Goal: Transaction & Acquisition: Book appointment/travel/reservation

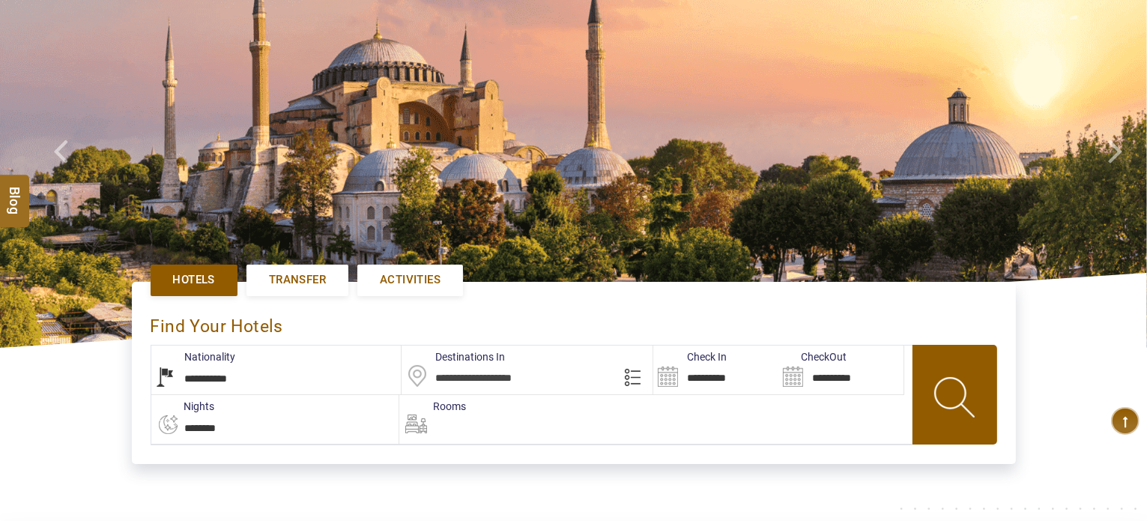
scroll to position [225, 0]
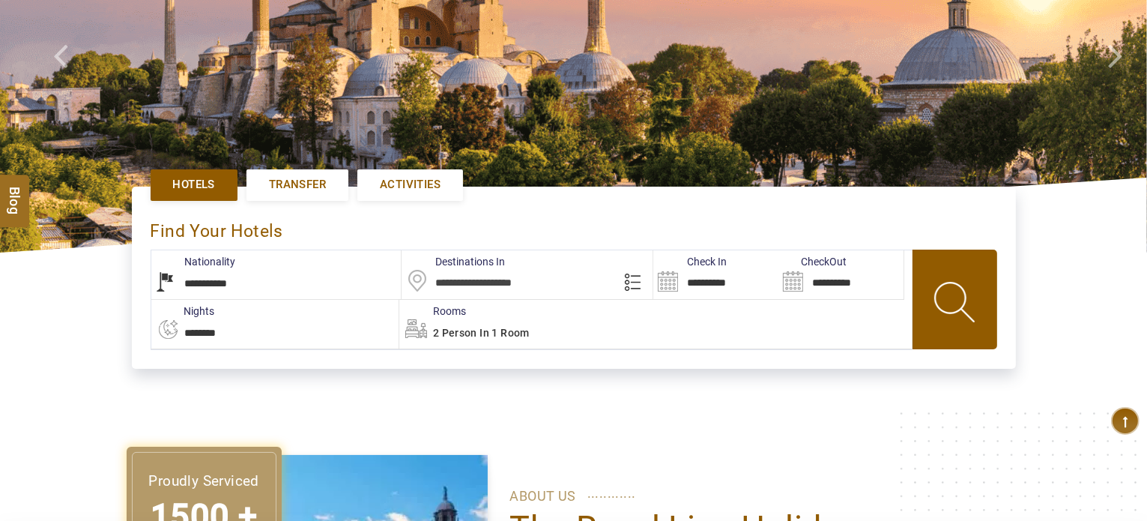
select select "******"
type input "**********"
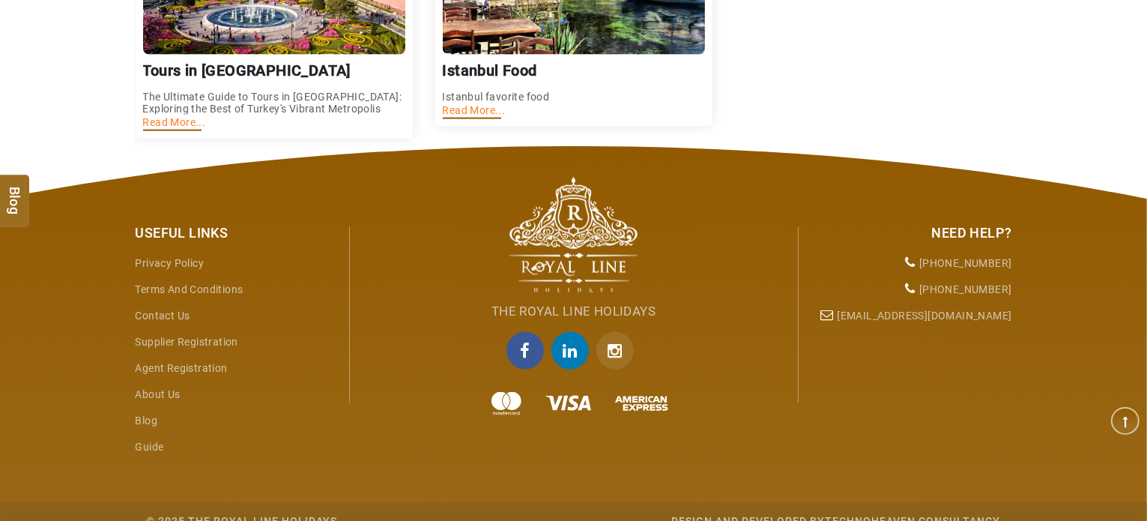
type input "**********"
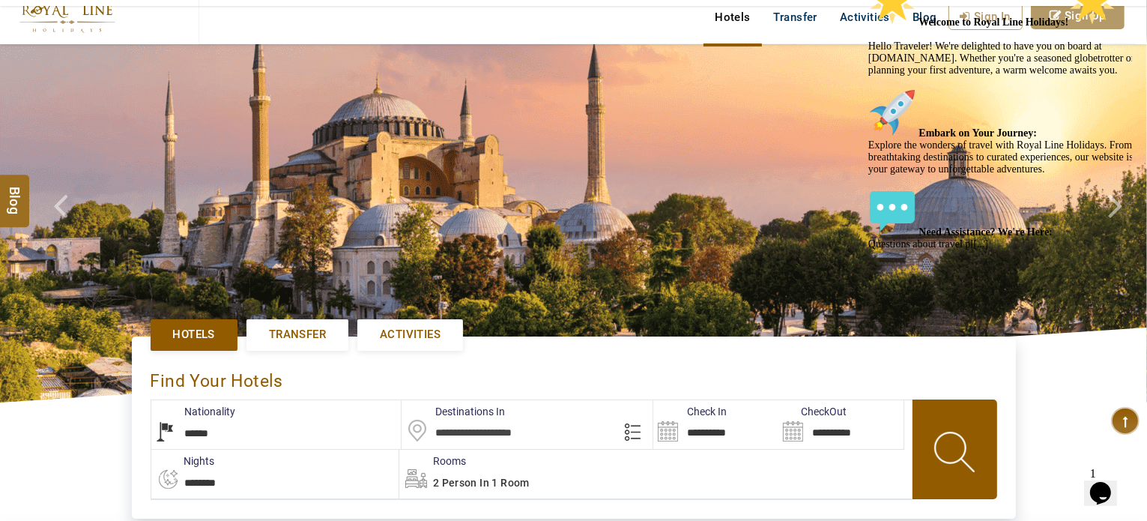
scroll to position [150, 0]
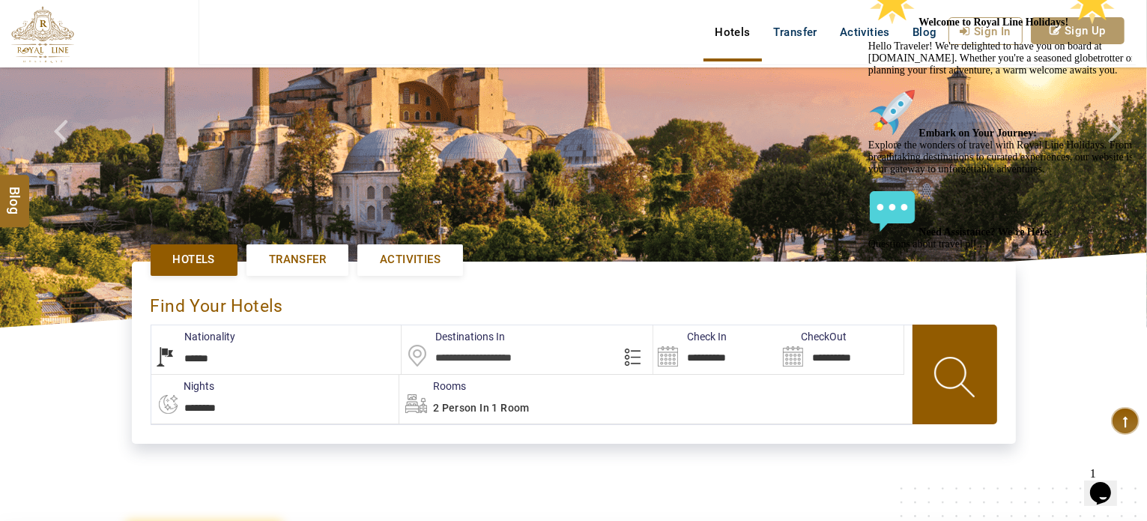
click at [315, 260] on span "Transfer" at bounding box center [297, 260] width 57 height 16
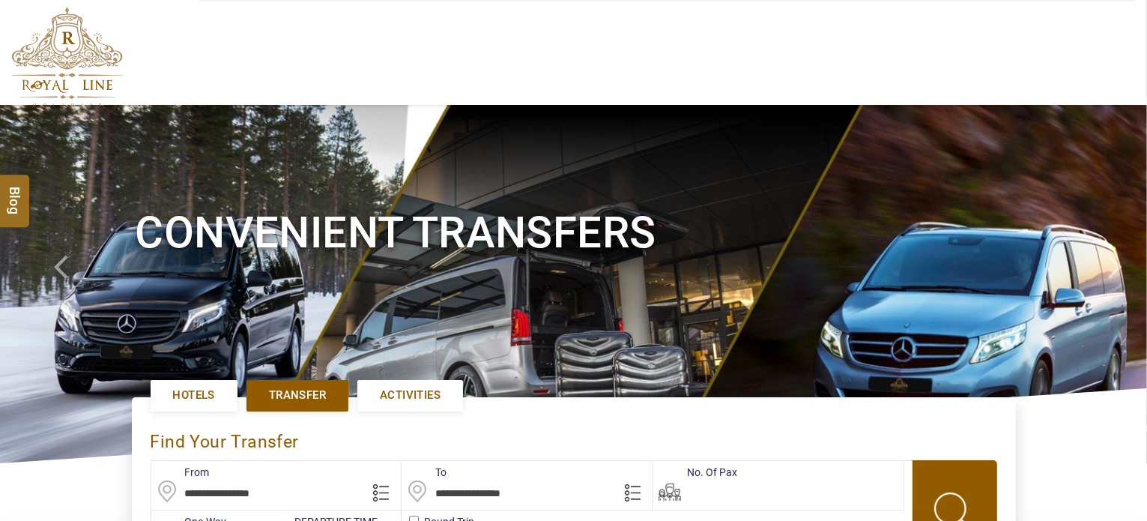
scroll to position [506, 0]
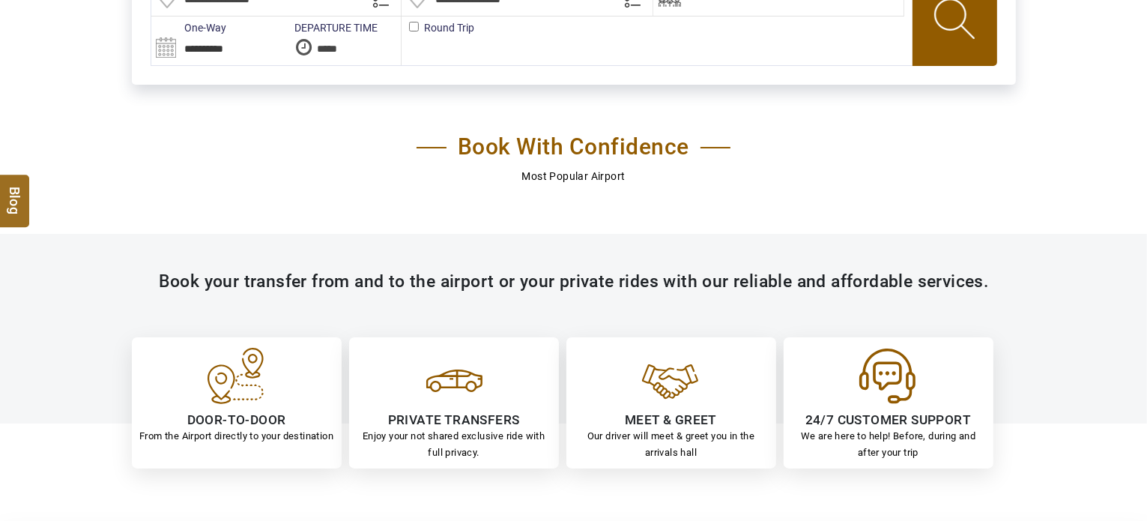
type input "**********"
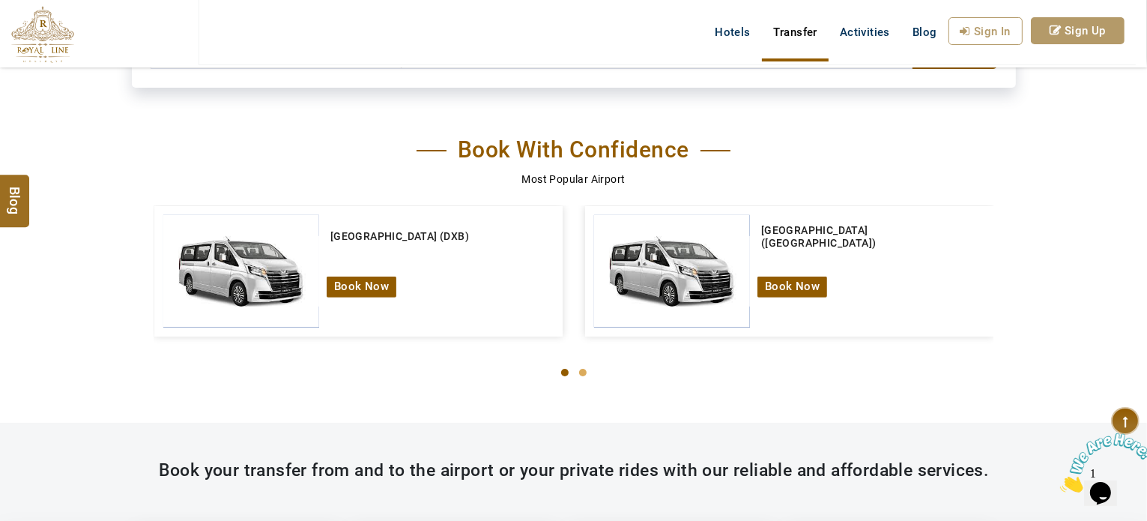
scroll to position [0, 0]
click at [1110, 482] on img at bounding box center [1105, 461] width 93 height 59
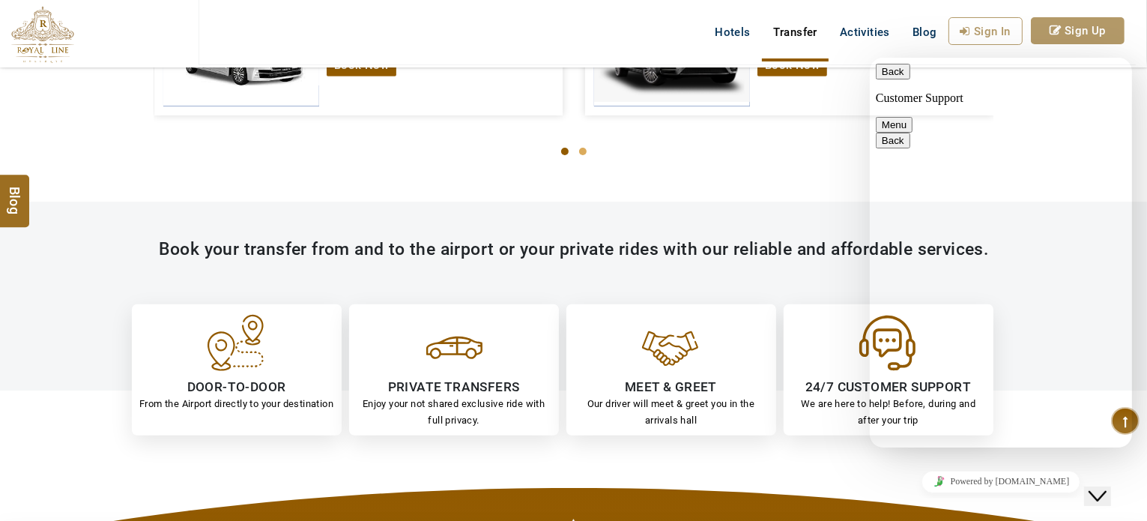
scroll to position [730, 0]
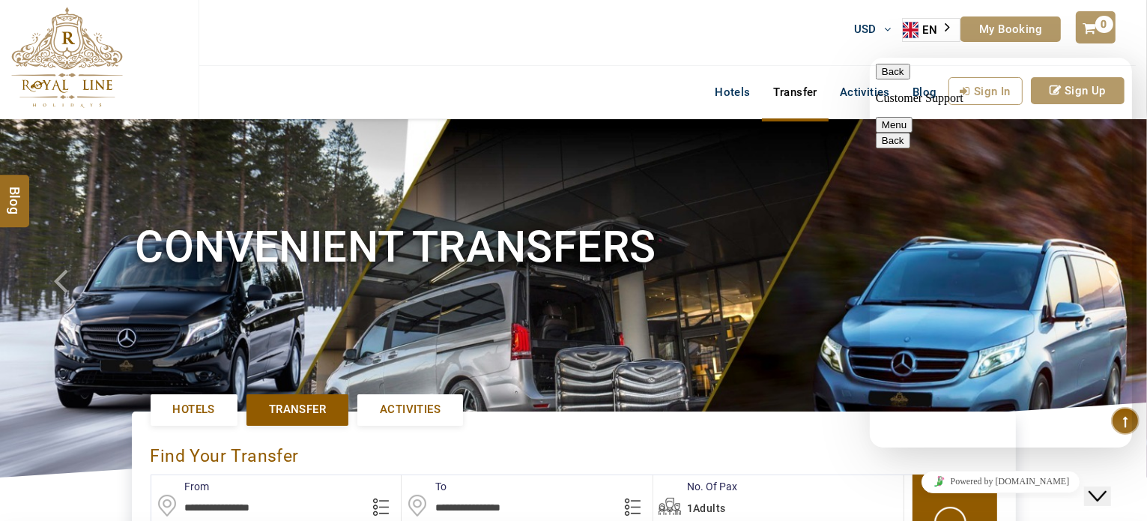
scroll to position [0, 0]
click at [912, 116] on button "Menu" at bounding box center [893, 124] width 37 height 16
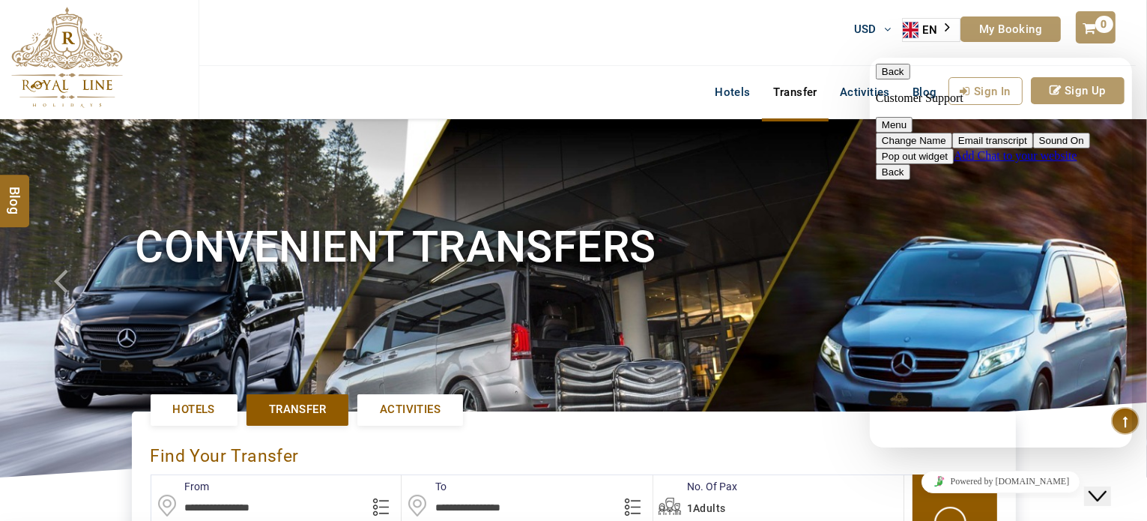
click at [1055, 81] on div "Back Customer Support" at bounding box center [1000, 83] width 250 height 41
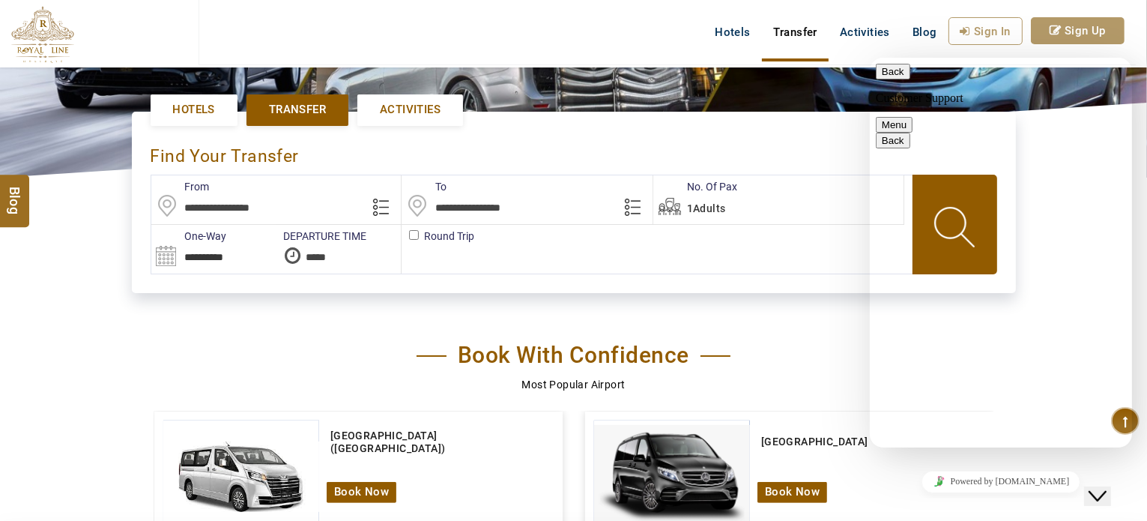
scroll to position [599, 0]
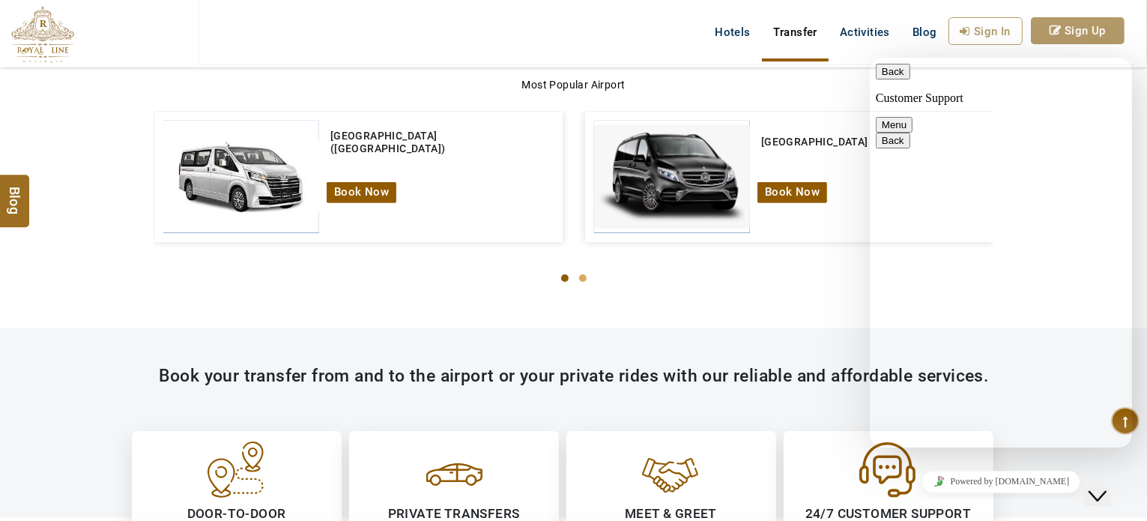
click at [912, 116] on button "Menu" at bounding box center [893, 124] width 37 height 16
click at [888, 76] on button "Back" at bounding box center [892, 71] width 34 height 16
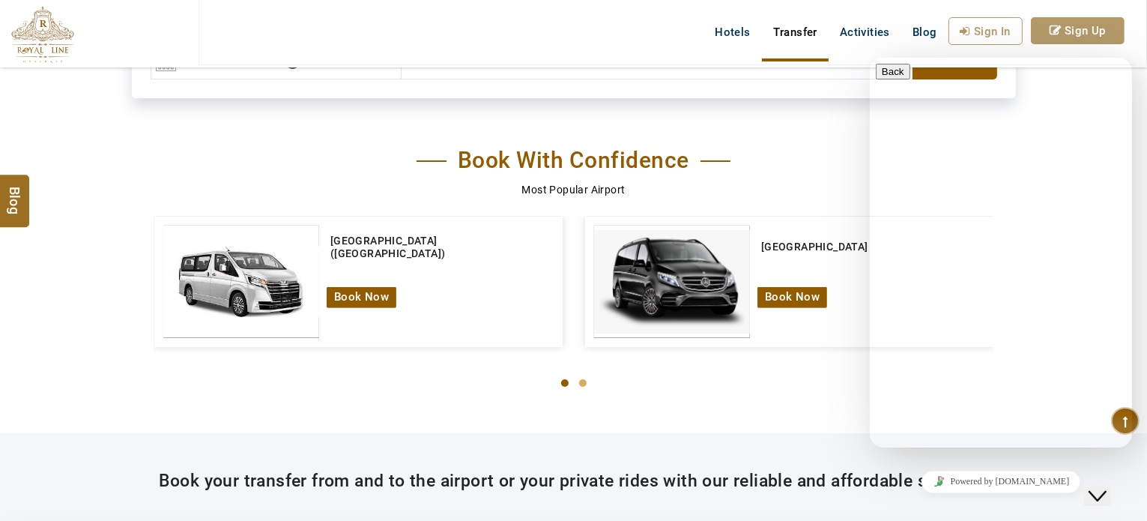
scroll to position [374, 0]
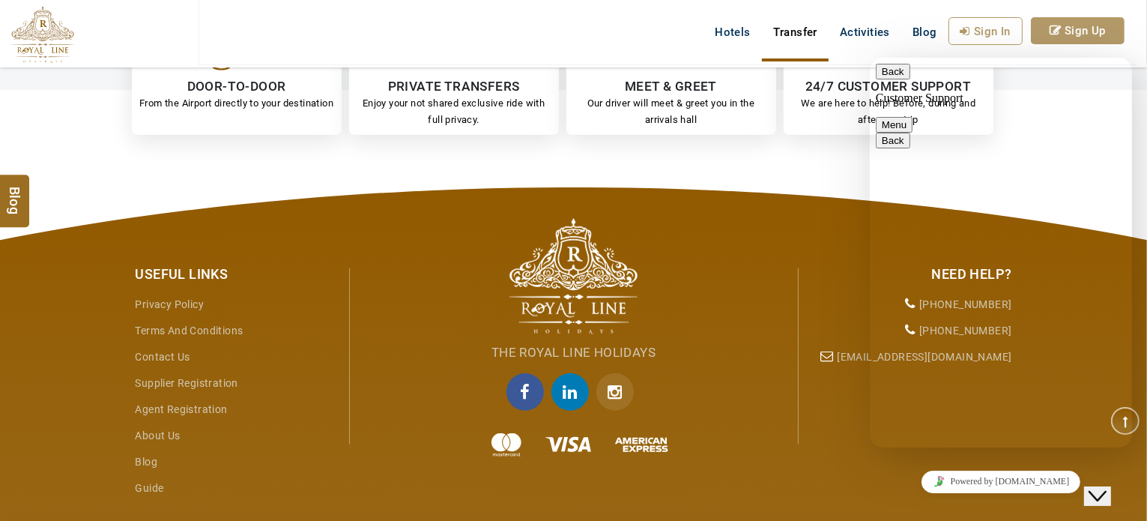
scroll to position [1049, 0]
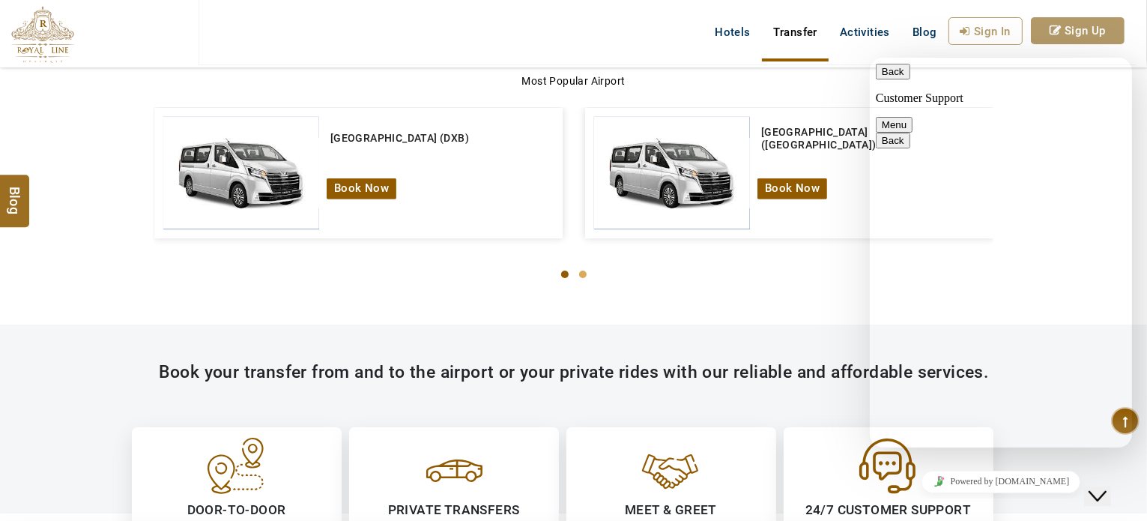
scroll to position [410, 0]
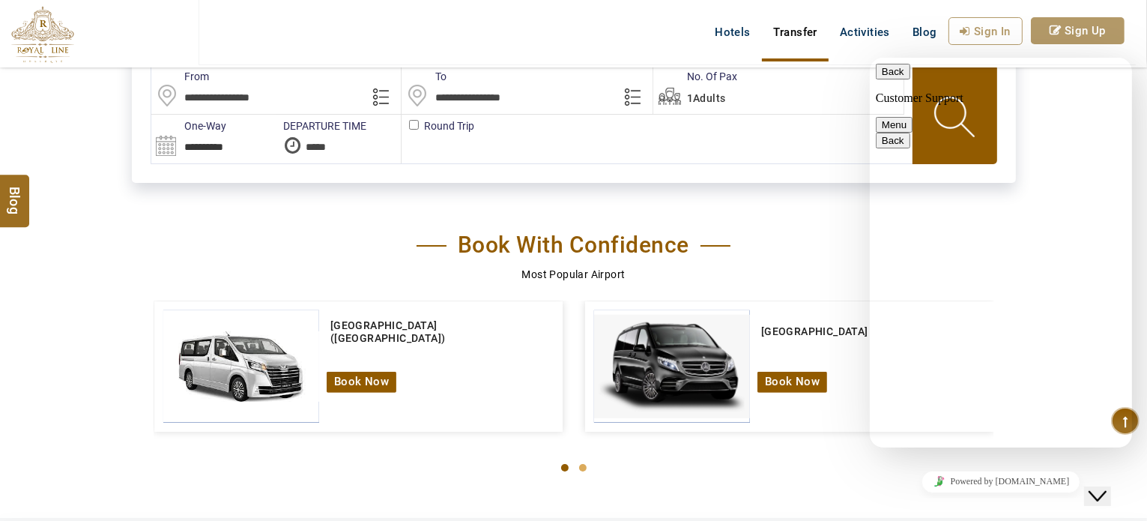
click at [893, 76] on button "Back" at bounding box center [892, 71] width 34 height 16
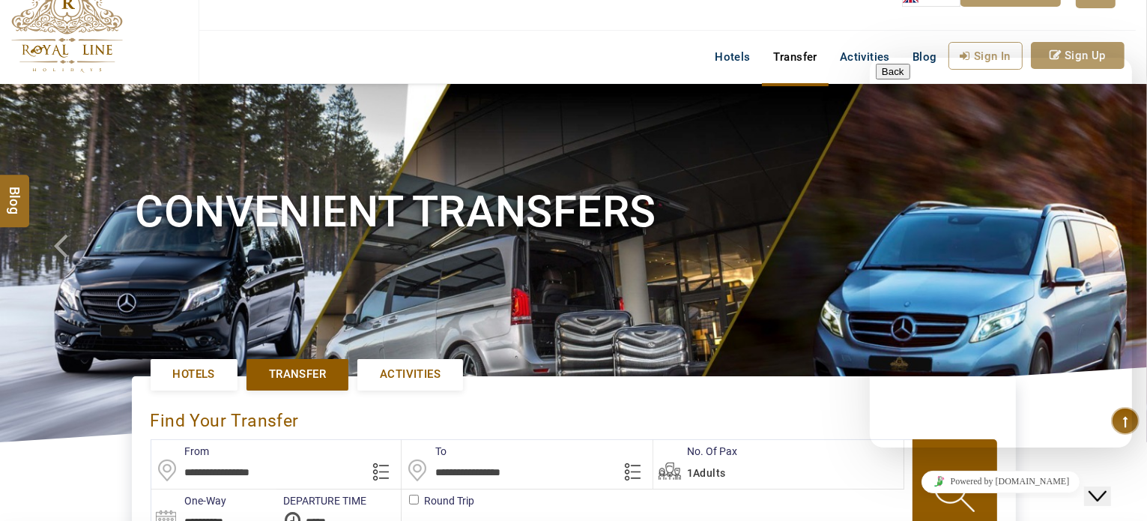
click at [1105, 486] on icon "Close Chat This icon closes the chat window." at bounding box center [1097, 495] width 18 height 18
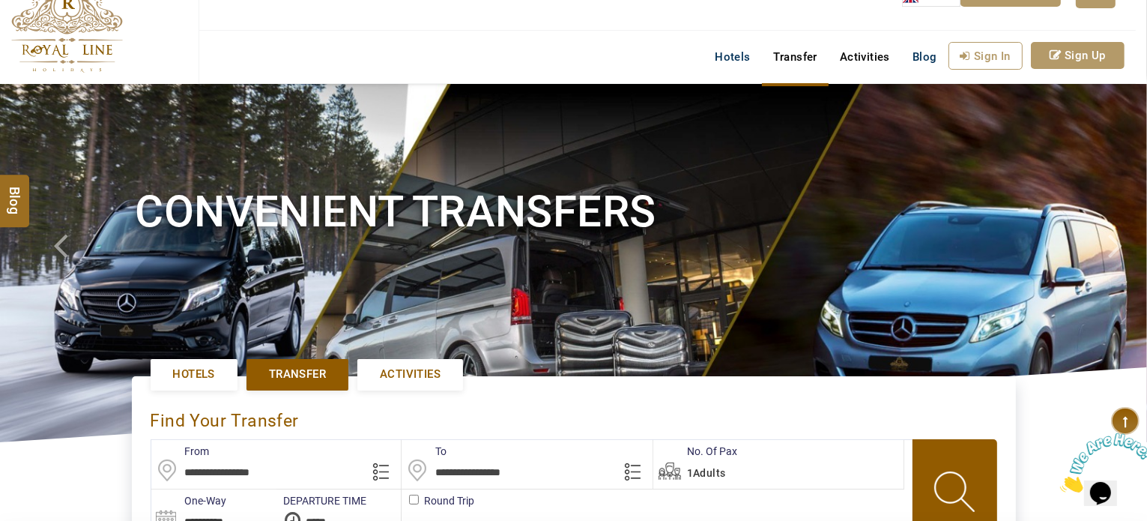
click at [856, 64] on link "Activities" at bounding box center [864, 57] width 73 height 30
click at [803, 64] on link "Transfer" at bounding box center [795, 57] width 67 height 30
click at [713, 59] on link "Hotels" at bounding box center [732, 57] width 58 height 30
click at [848, 59] on link "Activities" at bounding box center [864, 57] width 73 height 30
click at [801, 60] on link "Transfer" at bounding box center [795, 57] width 67 height 30
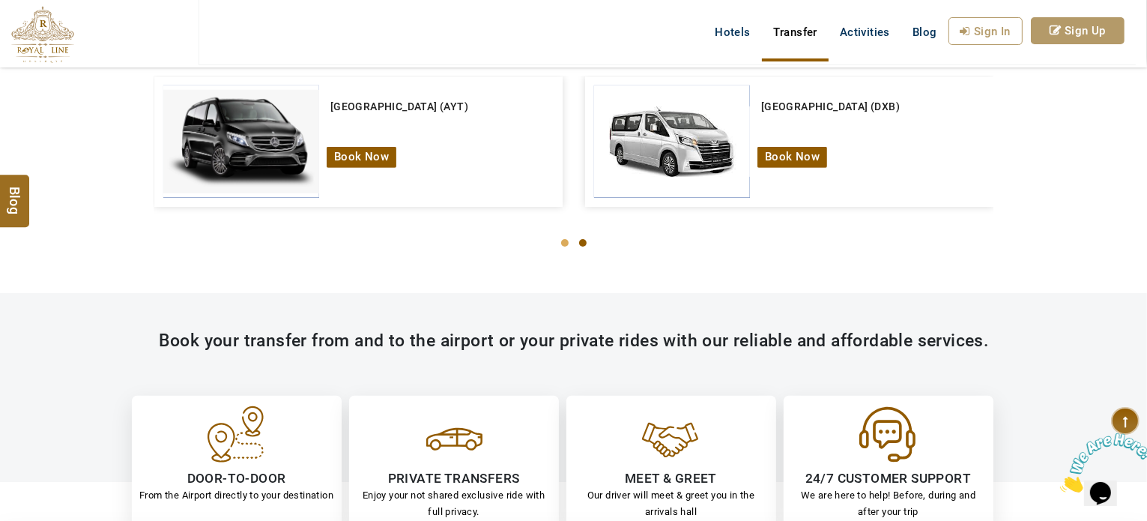
scroll to position [859, 0]
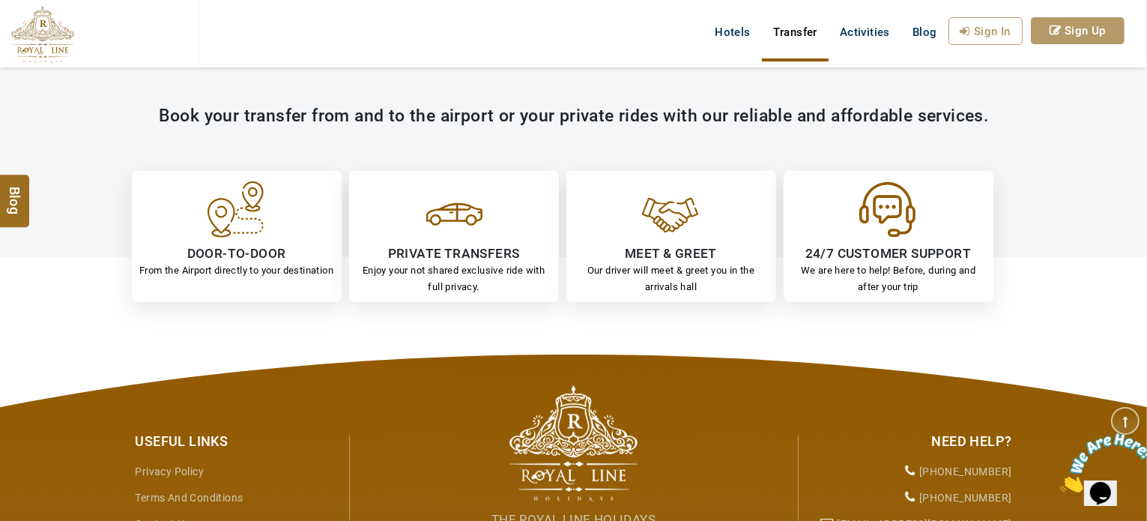
click at [861, 242] on div "24/7 CUSTOMER SUPPORT We are here to help! Before, during and after your trip" at bounding box center [888, 236] width 210 height 131
click at [875, 201] on div at bounding box center [888, 208] width 60 height 60
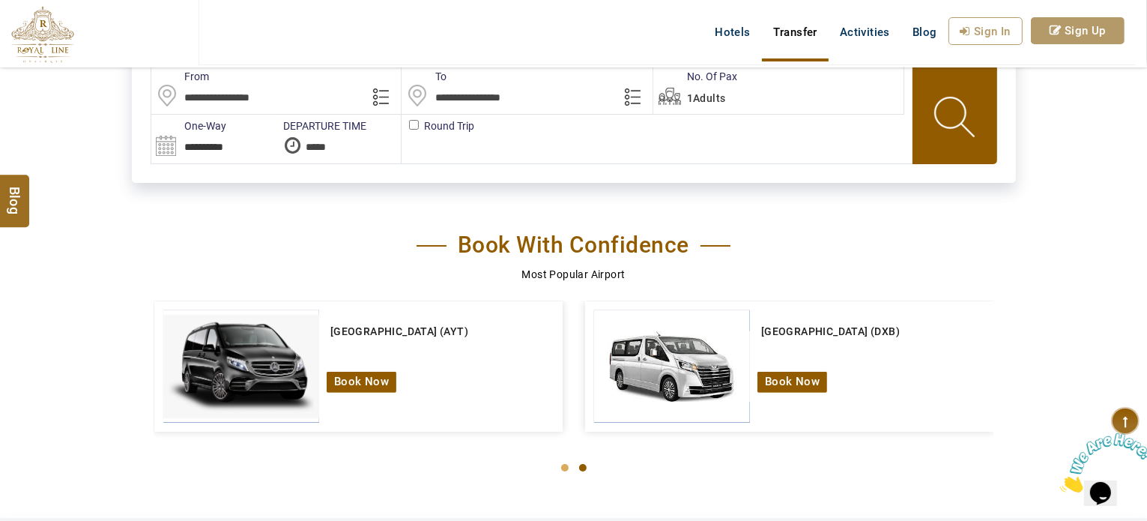
scroll to position [0, 0]
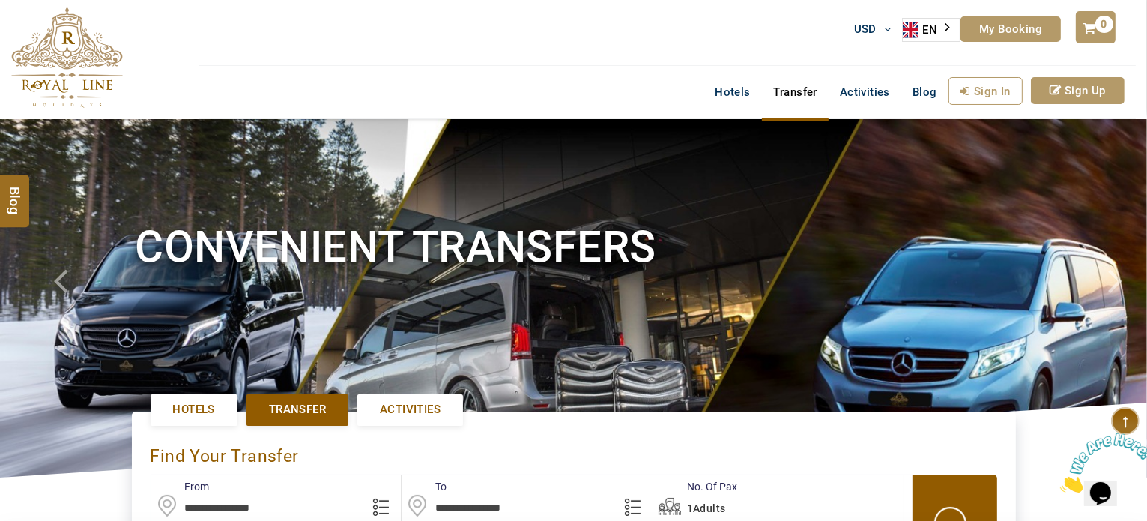
click at [1099, 485] on img at bounding box center [1105, 461] width 93 height 59
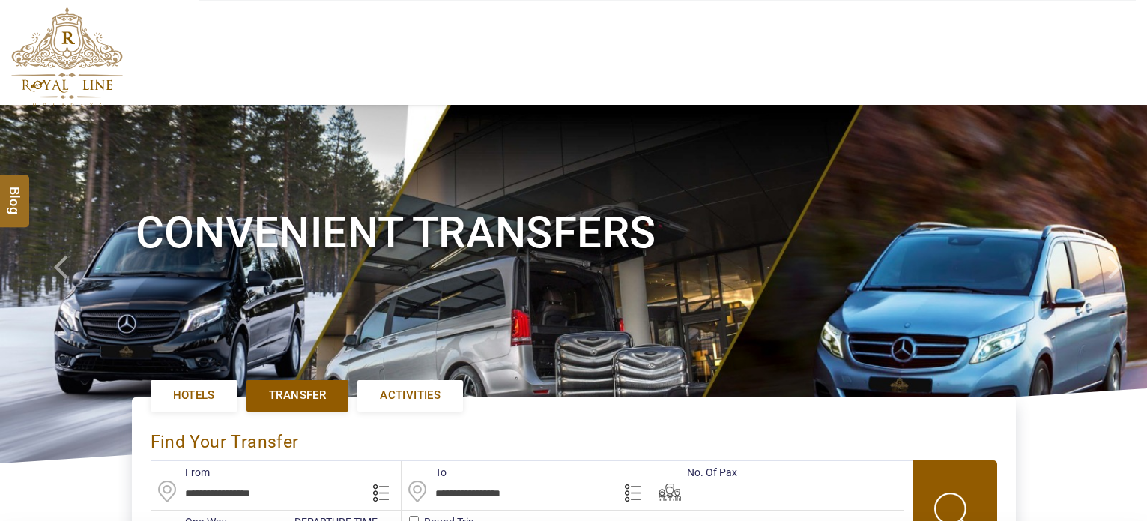
scroll to position [87, 0]
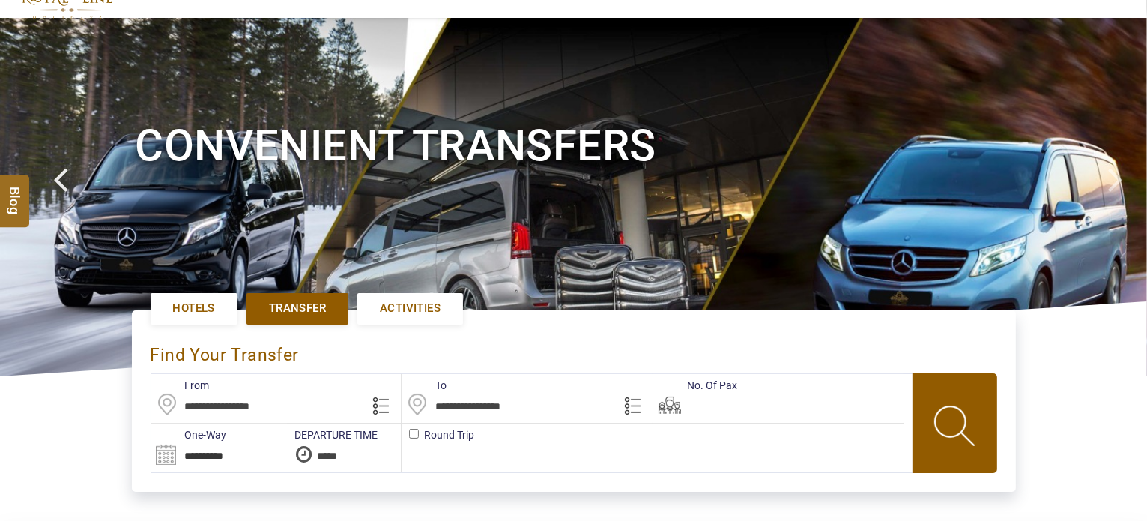
click at [88, 62] on div "**********" at bounding box center [573, 371] width 1147 height 917
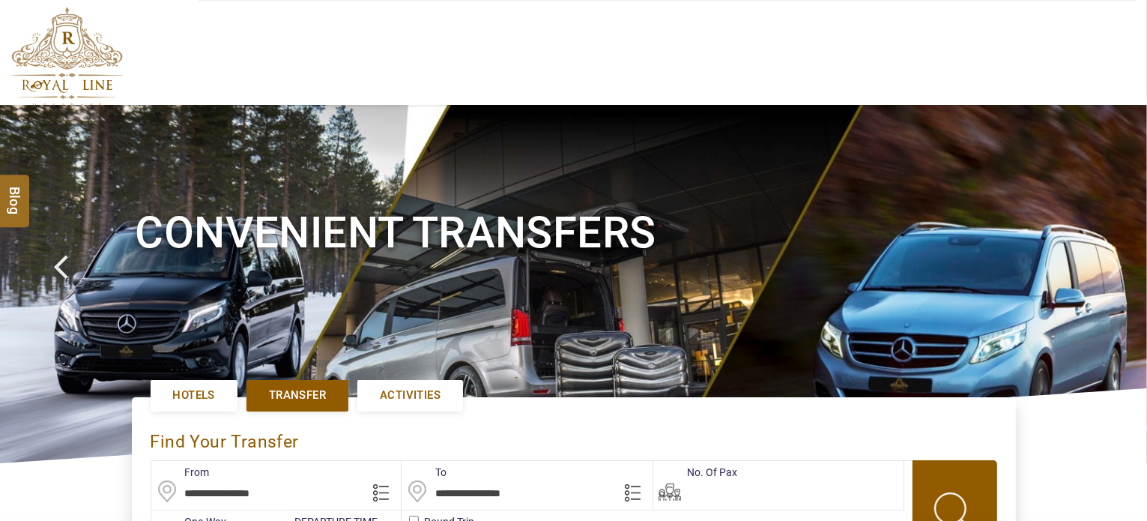
type input "**********"
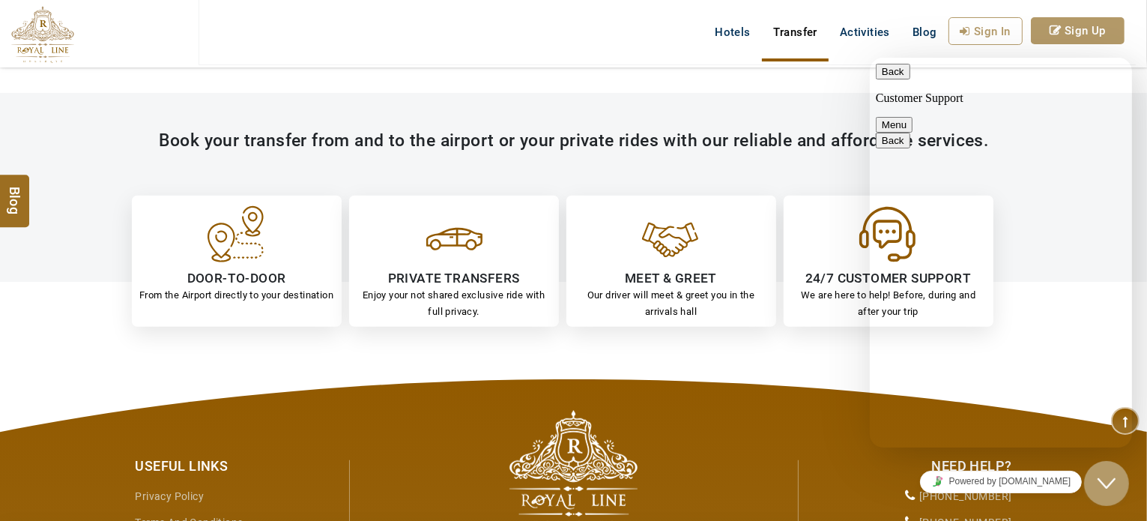
scroll to position [749, 0]
